Goal: Task Accomplishment & Management: Use online tool/utility

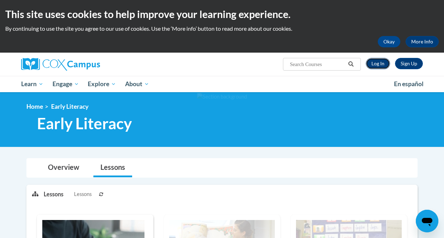
click at [380, 64] on link "Log In" at bounding box center [378, 63] width 24 height 11
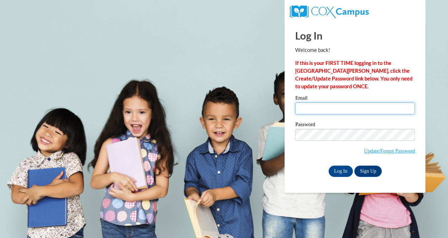
click at [334, 107] on input "Email" at bounding box center [355, 108] width 120 height 12
type input "fryw@uwplatt.edu"
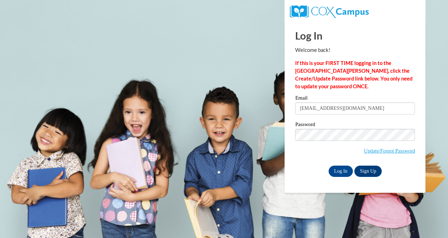
click at [351, 175] on div "Log In Sign Up" at bounding box center [355, 170] width 120 height 11
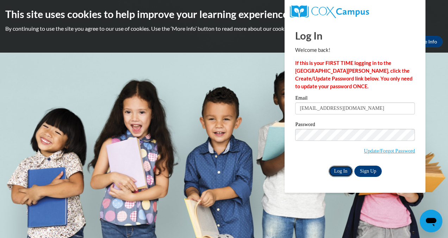
click at [336, 171] on input "Log In" at bounding box center [341, 170] width 25 height 11
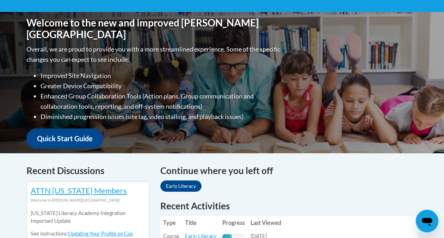
scroll to position [269, 0]
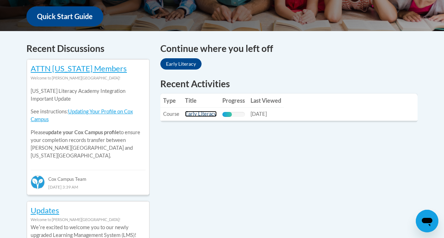
click at [207, 113] on link "Early Literacy" at bounding box center [201, 114] width 32 height 6
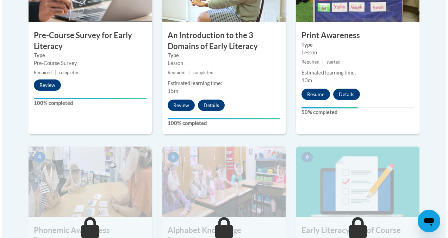
scroll to position [292, 0]
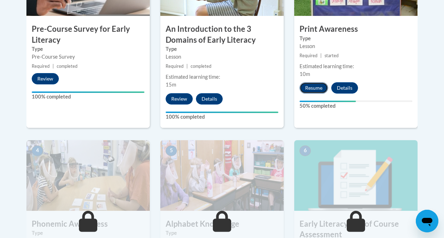
click at [313, 86] on button "Resume" at bounding box center [314, 87] width 29 height 11
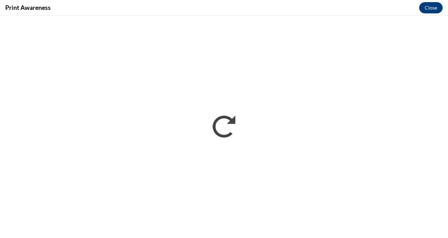
scroll to position [0, 0]
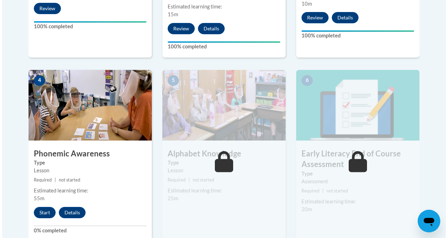
scroll to position [361, 0]
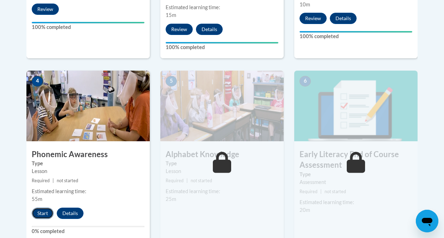
click at [38, 215] on button "Start" at bounding box center [43, 212] width 22 height 11
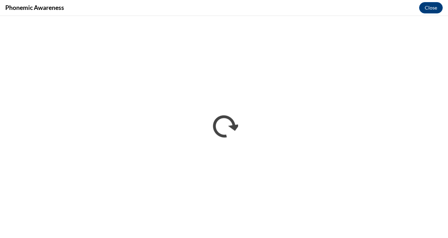
scroll to position [0, 0]
